Goal: Task Accomplishment & Management: Complete application form

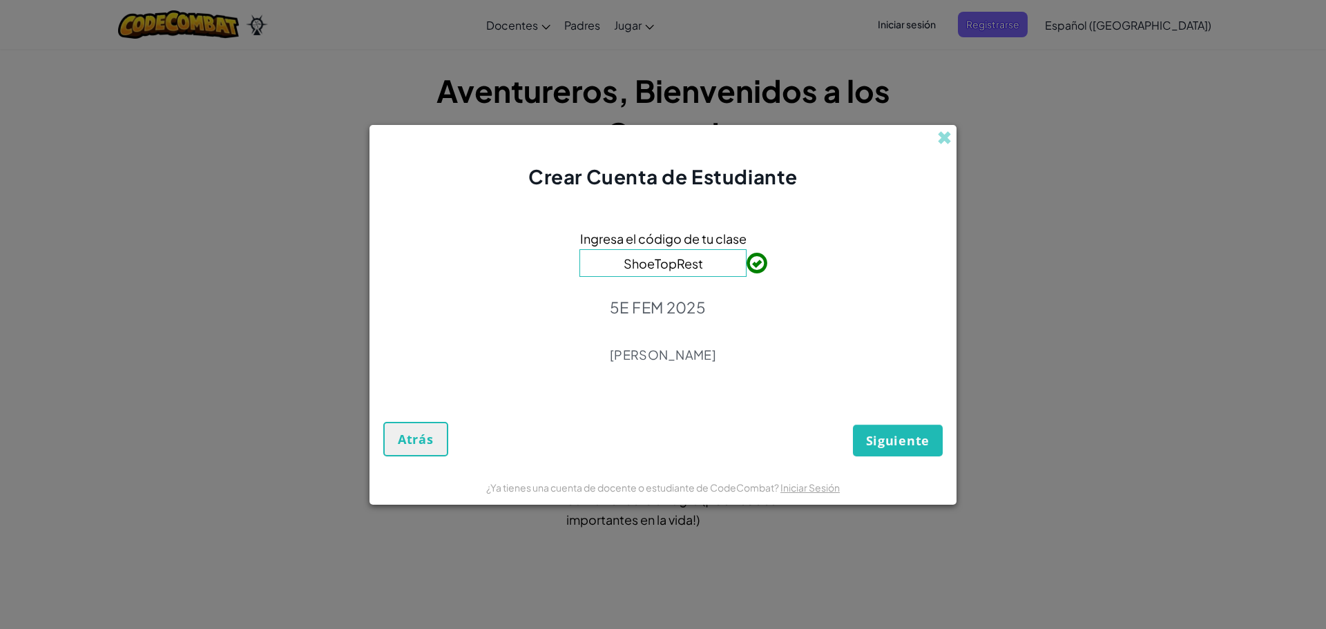
click at [709, 272] on input "ShoeTopRest" at bounding box center [662, 263] width 167 height 28
click at [876, 440] on span "Siguiente" at bounding box center [898, 440] width 64 height 17
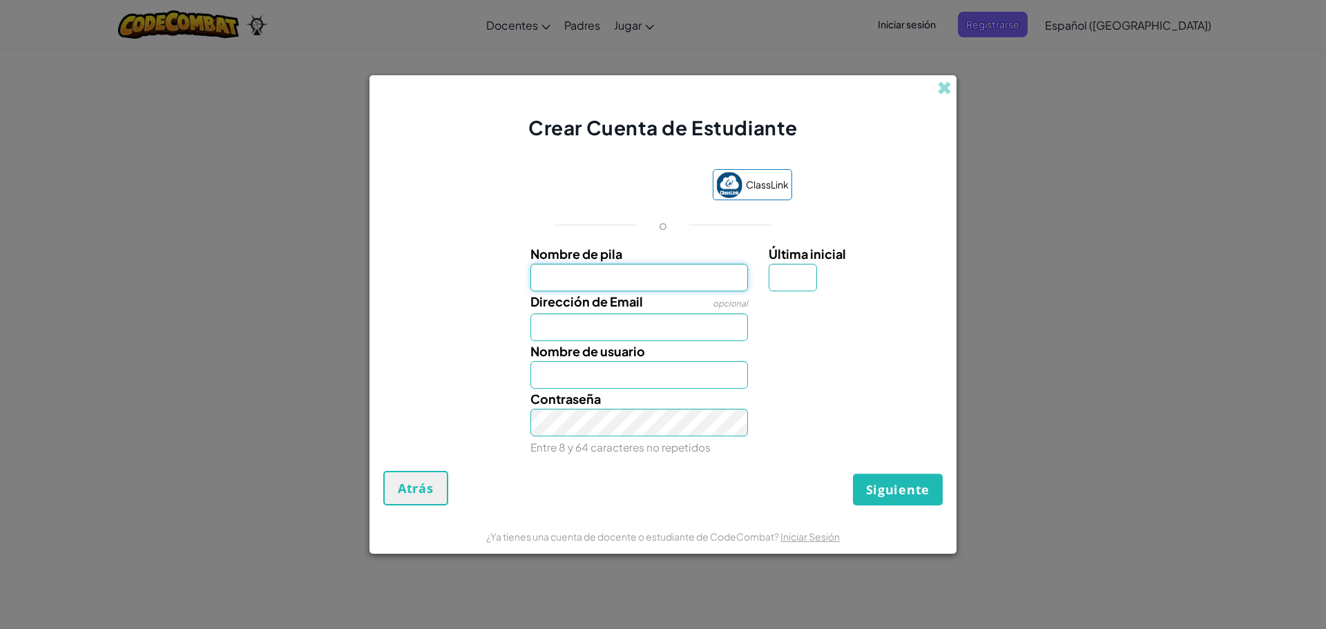
drag, startPoint x: 671, startPoint y: 280, endPoint x: 661, endPoint y: 290, distance: 14.2
click at [671, 280] on input "Nombre de pila" at bounding box center [639, 278] width 218 height 28
type input "[PERSON_NAME]"
drag, startPoint x: 641, startPoint y: 284, endPoint x: 500, endPoint y: 284, distance: 140.9
click at [500, 284] on div "Nombre [PERSON_NAME] Última inicial" at bounding box center [662, 268] width 573 height 48
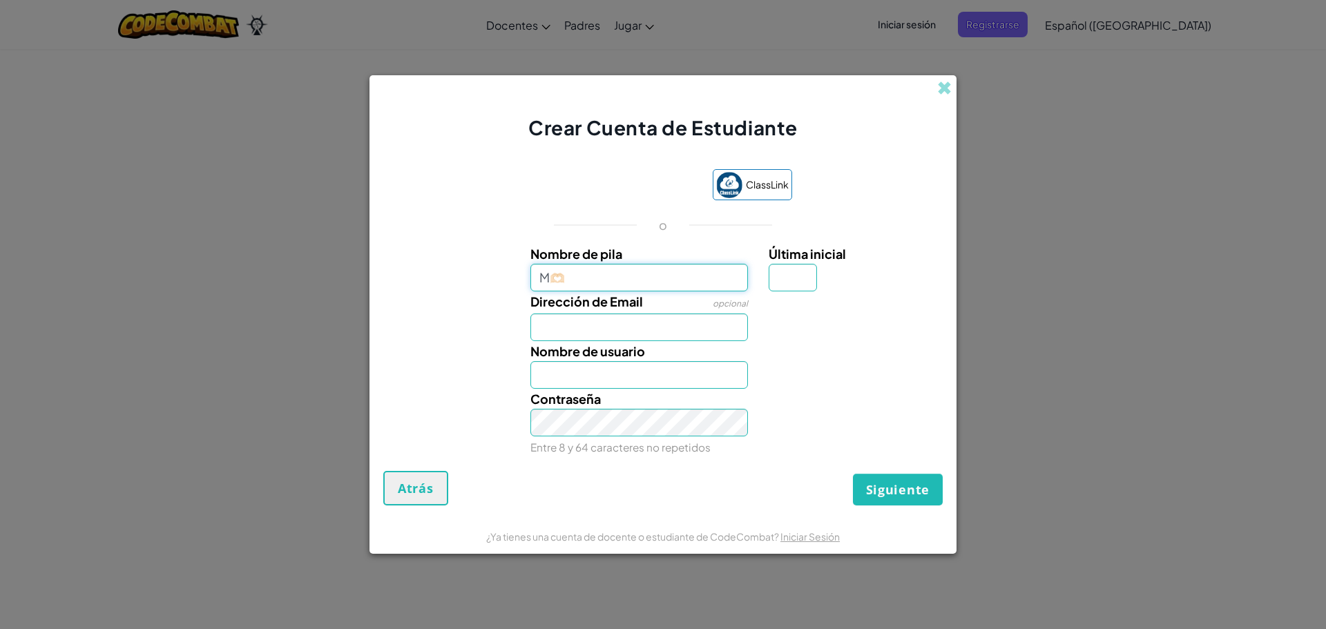
click at [550, 278] on input "M🫶🏻" at bounding box center [639, 278] width 218 height 28
type input "[PERSON_NAME] 🫶🏻"
click at [573, 333] on input "Dirección de Email" at bounding box center [639, 328] width 218 height 28
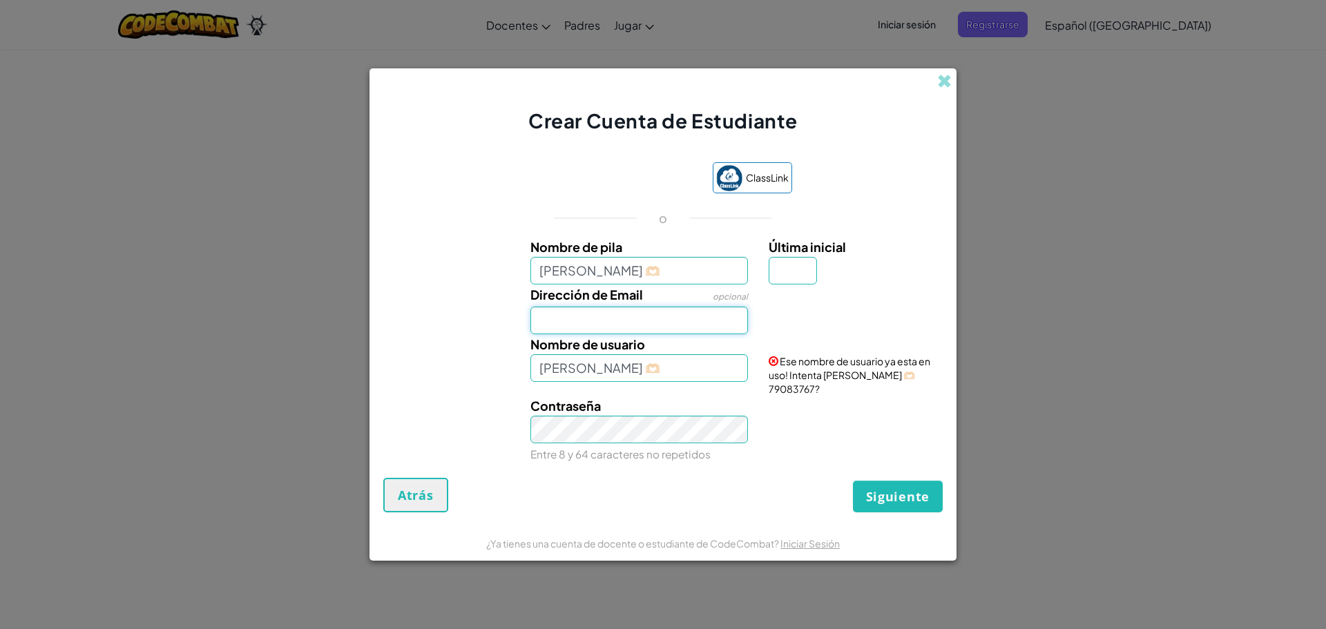
type input "[EMAIL_ADDRESS][DOMAIN_NAME]"
click at [610, 374] on input "[PERSON_NAME] 🫶🏻" at bounding box center [639, 368] width 218 height 28
drag, startPoint x: 577, startPoint y: 380, endPoint x: 495, endPoint y: 375, distance: 82.3
click at [504, 381] on div "Nombre de usuario [PERSON_NAME] 🫶🏻 Ese nombre de usuario ya esta en uso! Intent…" at bounding box center [662, 364] width 573 height 61
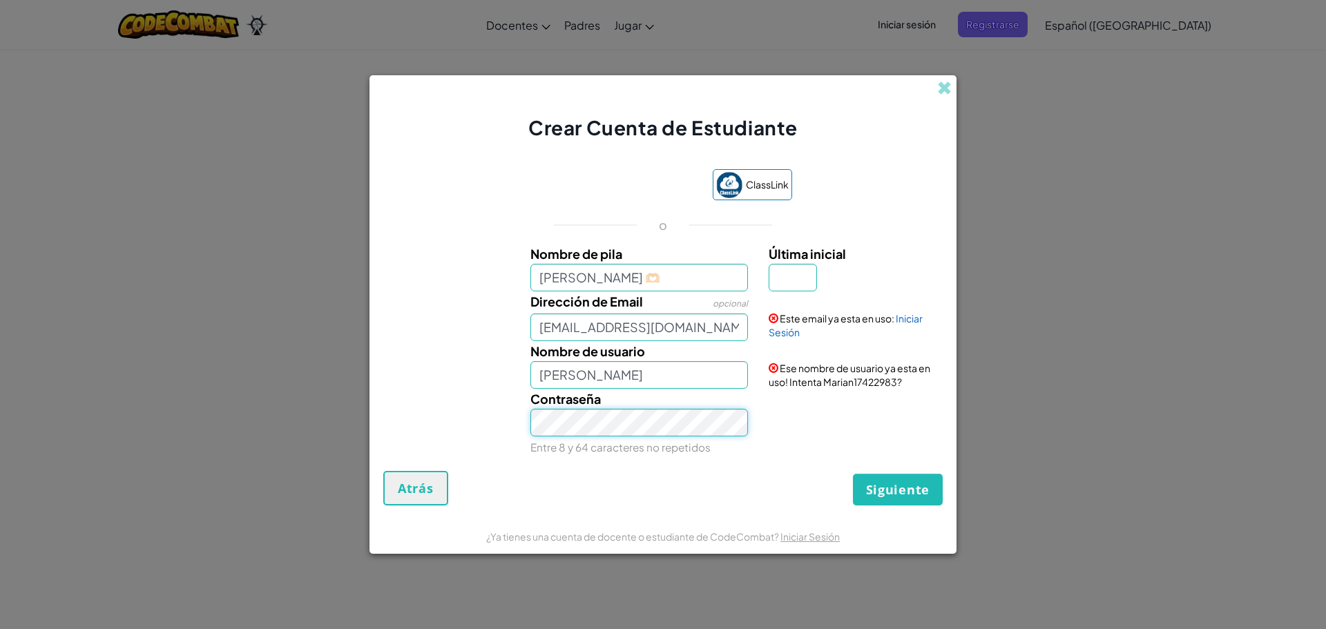
click at [517, 437] on div "Contraseña Entre 8 y 64 caracteres no repetidos" at bounding box center [662, 423] width 573 height 68
click at [615, 370] on input "[PERSON_NAME]" at bounding box center [639, 375] width 218 height 28
type input "[PERSON_NAME]"
click at [818, 430] on div "Contraseña Entre 8 y 64 caracteres no repetidos" at bounding box center [662, 423] width 573 height 68
click at [796, 273] on input "Última inicial" at bounding box center [793, 278] width 48 height 28
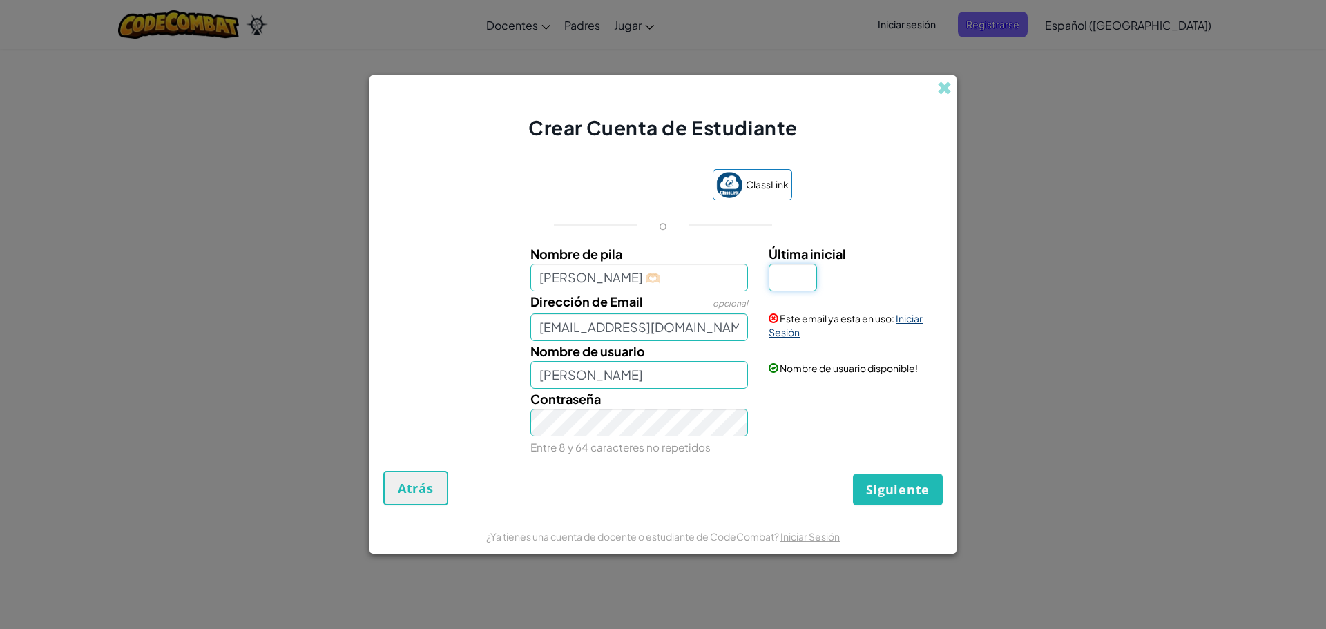
type input "6"
type input "[PERSON_NAME] 🫶🏻6"
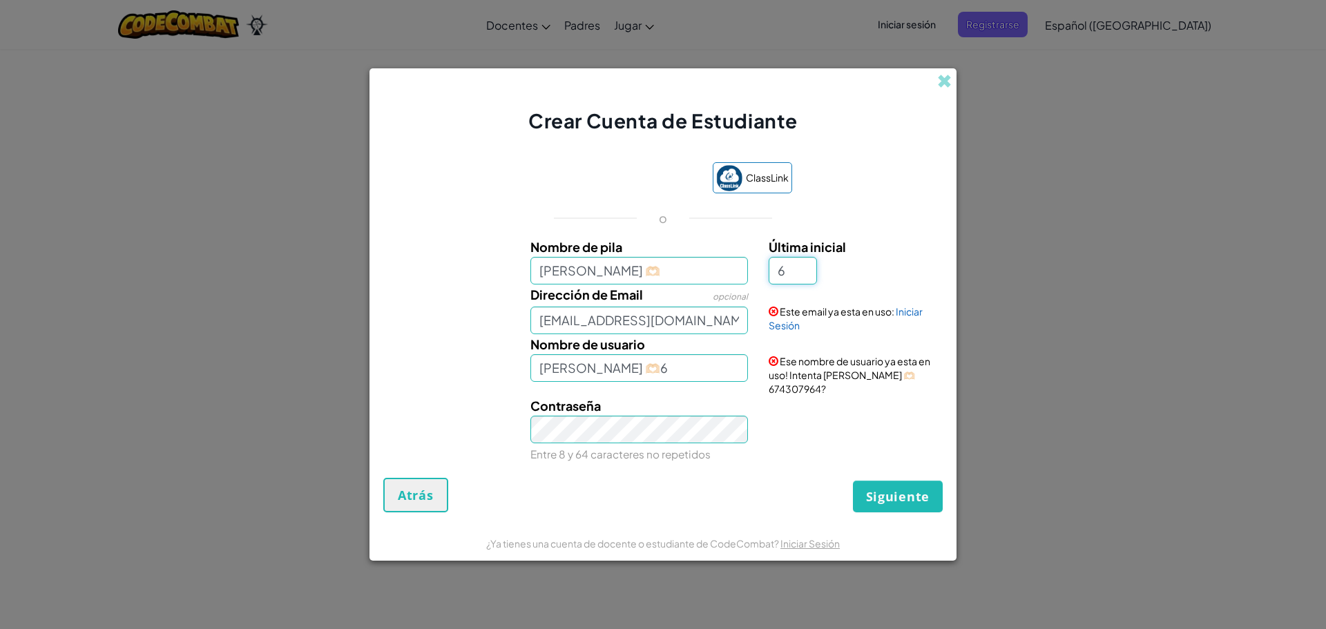
drag, startPoint x: 804, startPoint y: 276, endPoint x: 789, endPoint y: 282, distance: 16.4
click at [789, 282] on input "6" at bounding box center [793, 271] width 48 height 28
type input "n"
click at [897, 181] on div "ClassLink o Nombre [PERSON_NAME] 🫶🏻 Última inicial n Dirección de Email opciona…" at bounding box center [662, 312] width 559 height 329
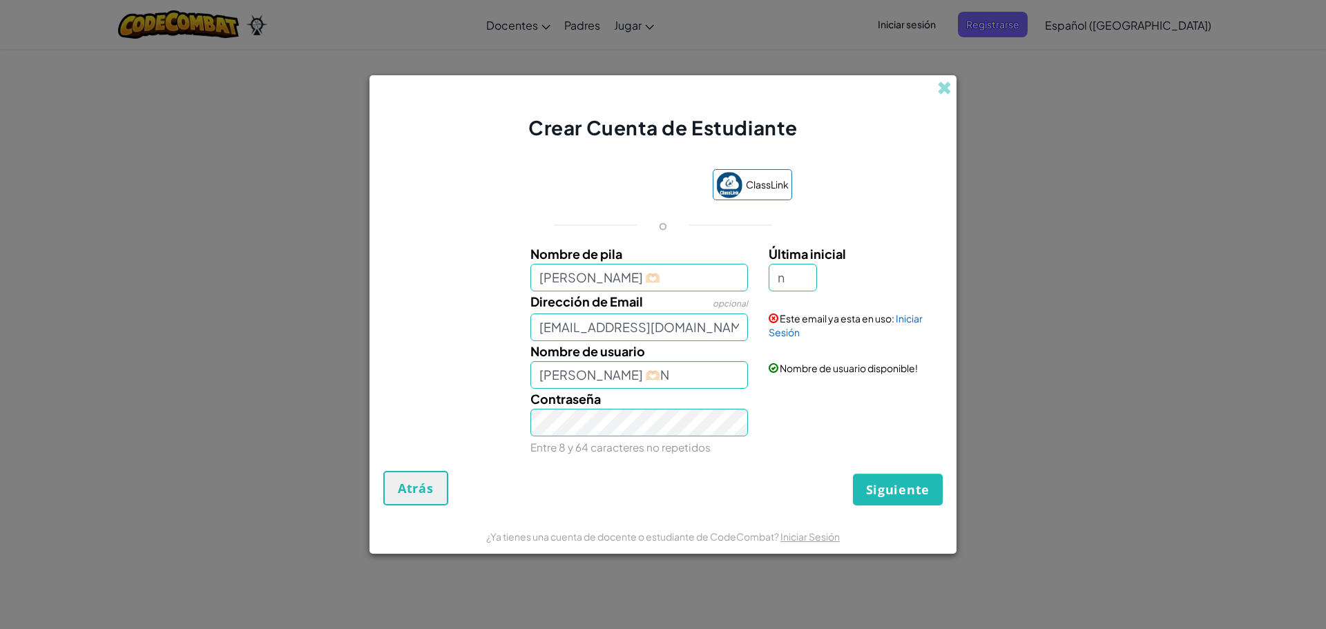
drag, startPoint x: 441, startPoint y: 381, endPoint x: 442, endPoint y: 374, distance: 6.9
click at [443, 381] on div "Nombre de usuario [PERSON_NAME] 🫶🏻N Nombre de usuario disponible!" at bounding box center [662, 365] width 573 height 48
click at [500, 441] on div "Contraseña Entre 8 y 64 caracteres no repetidos" at bounding box center [662, 423] width 573 height 68
click at [563, 446] on small "Entre 8 y 64 caracteres no repetidos" at bounding box center [620, 447] width 180 height 13
click at [879, 499] on button "Siguiente" at bounding box center [898, 490] width 90 height 32
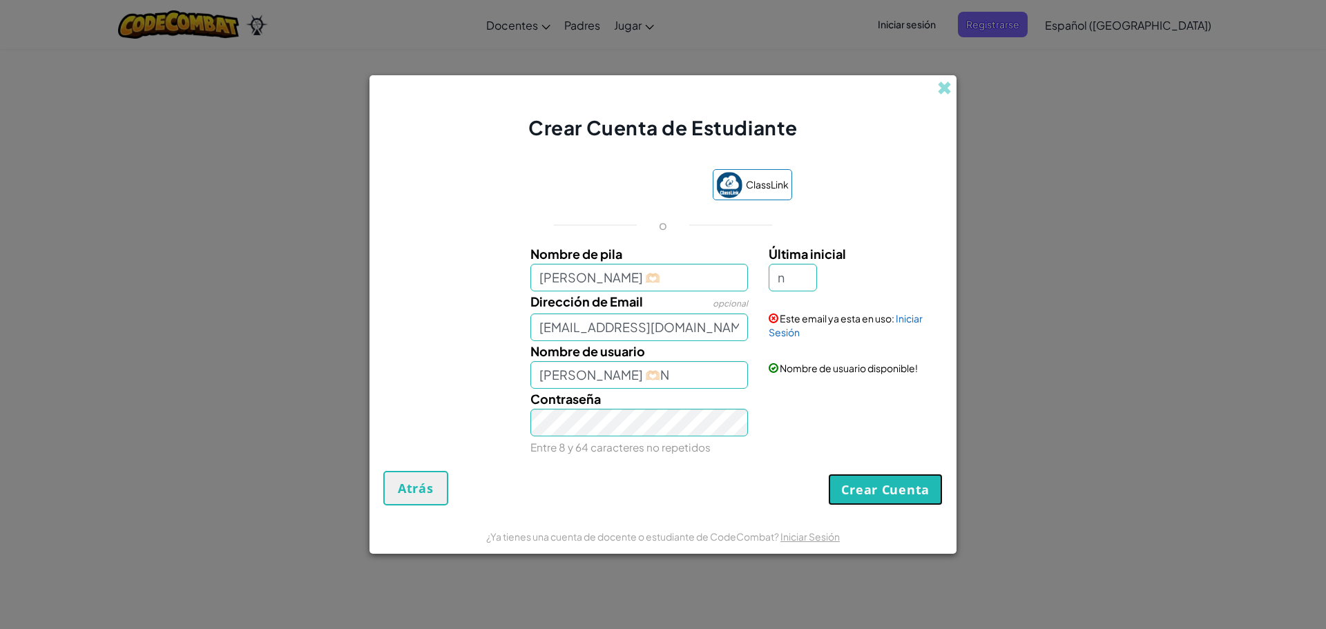
click at [859, 490] on button "Crear Cuenta" at bounding box center [885, 490] width 115 height 32
click at [884, 493] on button "Crear Cuenta" at bounding box center [885, 490] width 115 height 32
click at [455, 433] on div "Contraseña Entre 8 y 64 caracteres no repetidos" at bounding box center [662, 423] width 573 height 68
click at [499, 468] on div "ClassLink o Nombre [PERSON_NAME] 🫶🏻 Última inicial n Dirección de Email opciona…" at bounding box center [662, 313] width 559 height 316
click at [852, 490] on button "Crear Cuenta" at bounding box center [885, 490] width 115 height 32
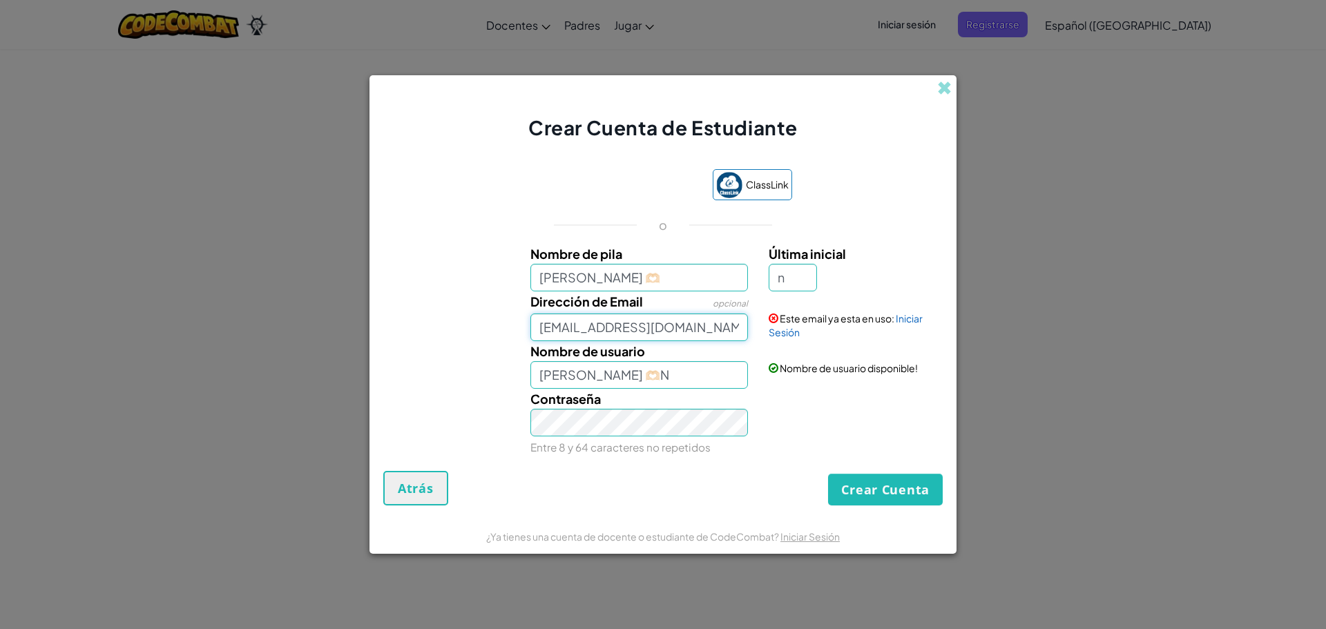
click at [738, 328] on input "[EMAIL_ADDRESS][DOMAIN_NAME]" at bounding box center [639, 328] width 218 height 28
drag, startPoint x: 601, startPoint y: 376, endPoint x: 567, endPoint y: 385, distance: 35.2
click at [567, 385] on input "[PERSON_NAME] 🫶🏻N" at bounding box center [639, 375] width 218 height 28
type input "[PERSON_NAME]"
click at [854, 481] on button "Crear Cuenta" at bounding box center [885, 490] width 115 height 32
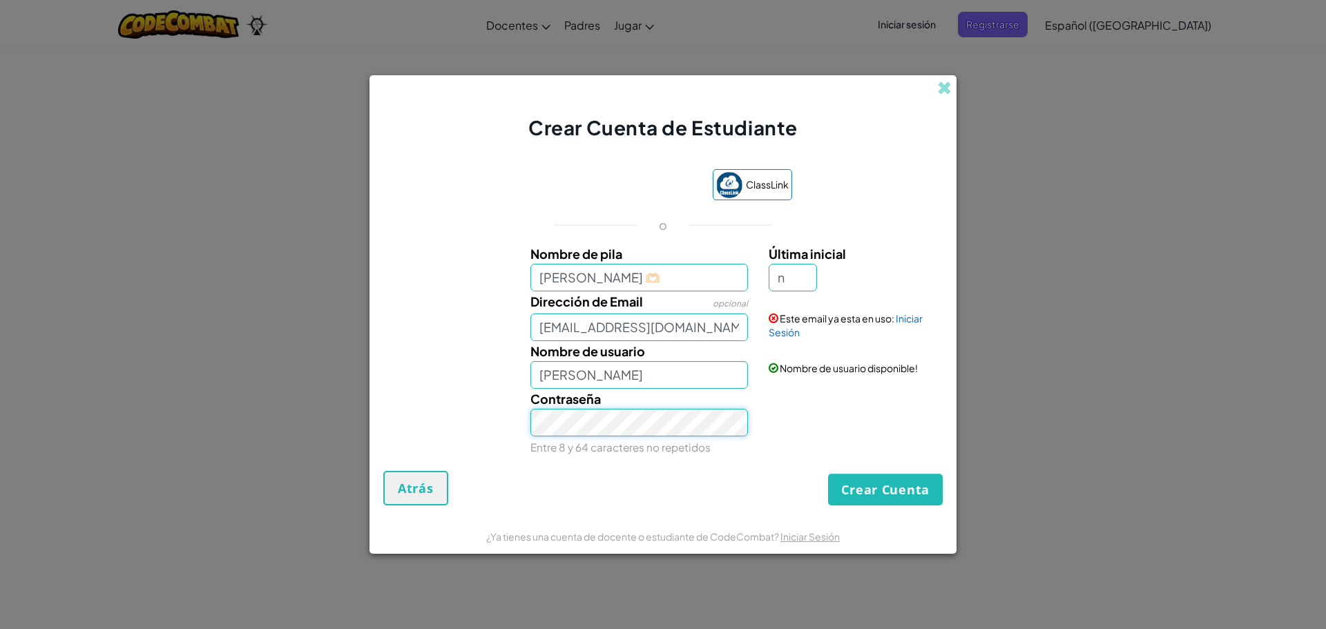
click at [512, 427] on div "Contraseña Entre 8 y 64 caracteres no repetidos" at bounding box center [662, 423] width 573 height 68
click at [447, 442] on div "Contraseña Entre 8 y 64 caracteres no repetidos" at bounding box center [662, 423] width 573 height 68
click at [862, 499] on button "Crear Cuenta" at bounding box center [885, 490] width 115 height 32
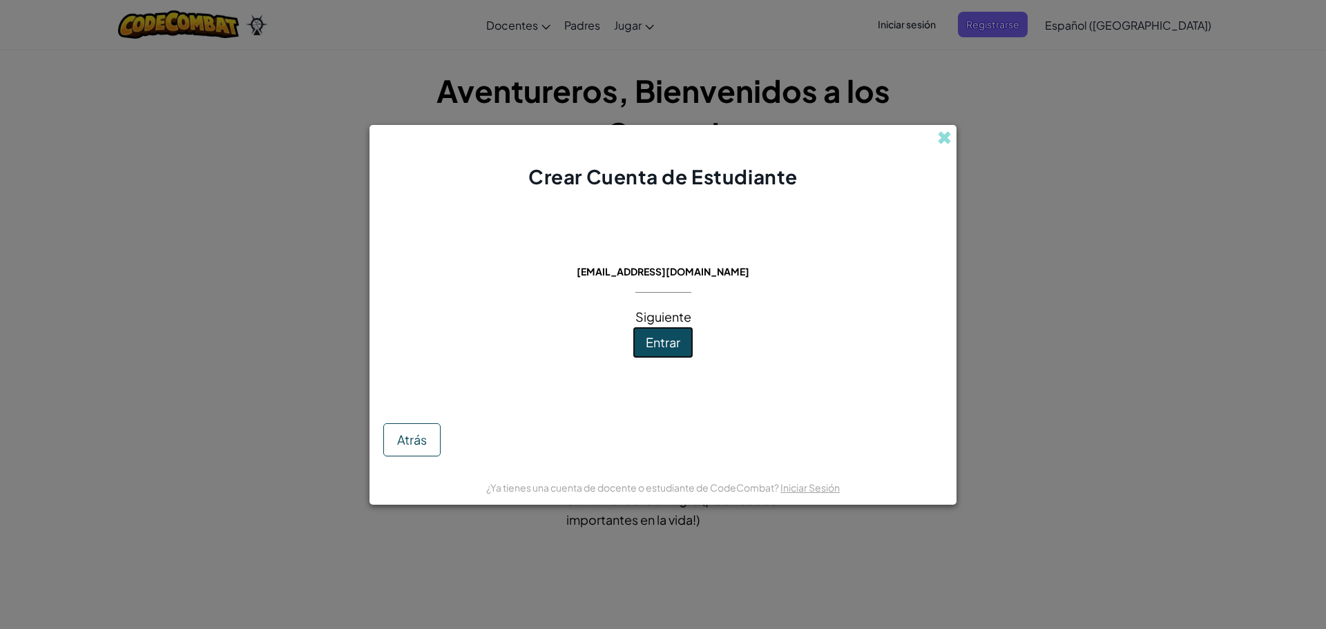
click at [668, 336] on span "Entrar" at bounding box center [663, 342] width 35 height 16
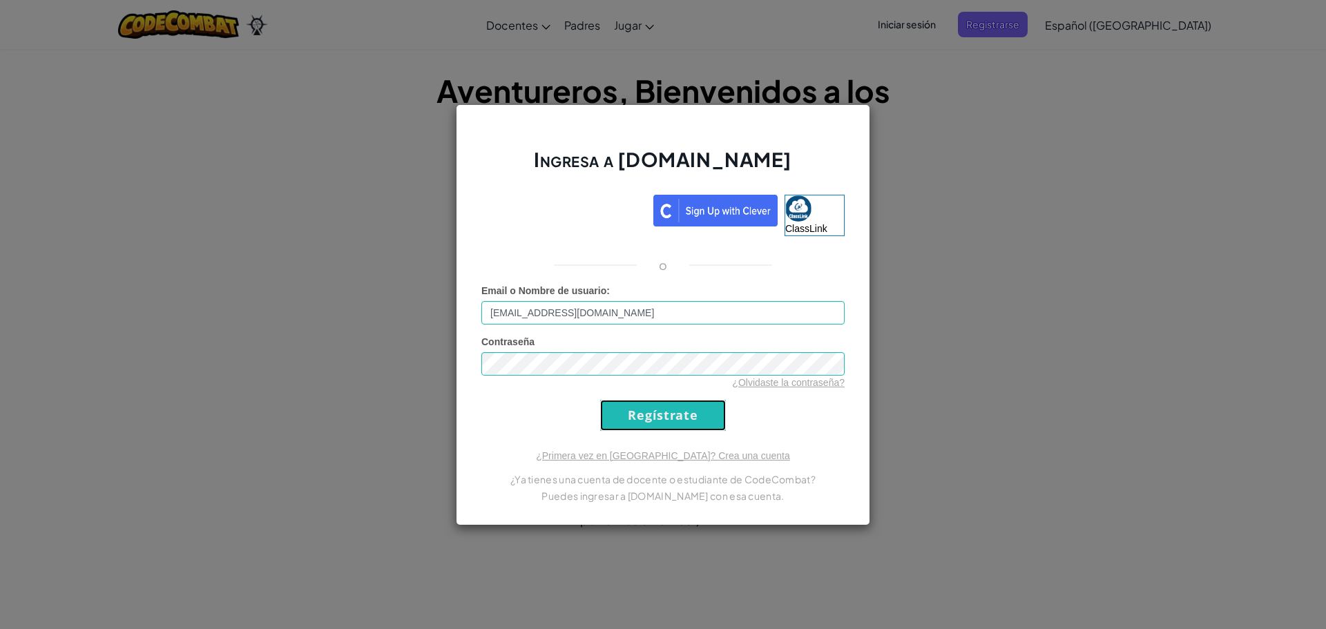
click at [652, 410] on input "Regístrate" at bounding box center [663, 415] width 126 height 31
